Goal: Contribute content: Add original content to the website for others to see

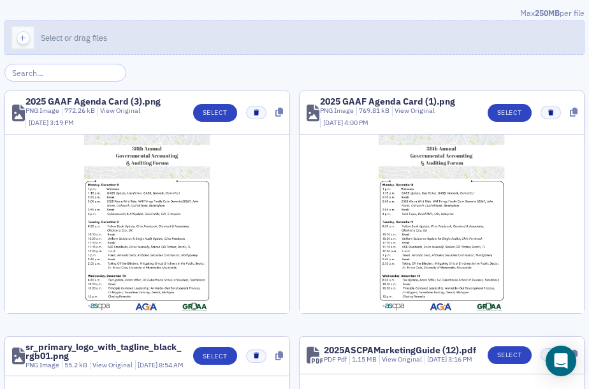
click at [56, 39] on span "Select or drag files" at bounding box center [74, 37] width 66 height 10
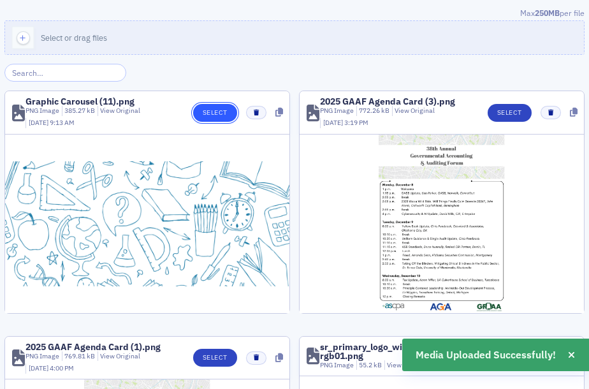
click at [207, 113] on button "Select" at bounding box center [215, 113] width 44 height 18
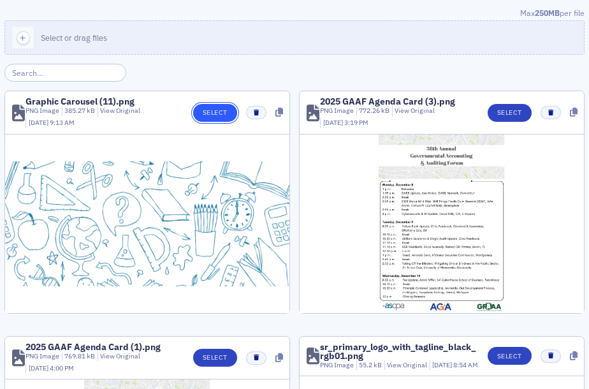
click at [210, 113] on button "Select" at bounding box center [215, 113] width 44 height 18
